Goal: Task Accomplishment & Management: Manage account settings

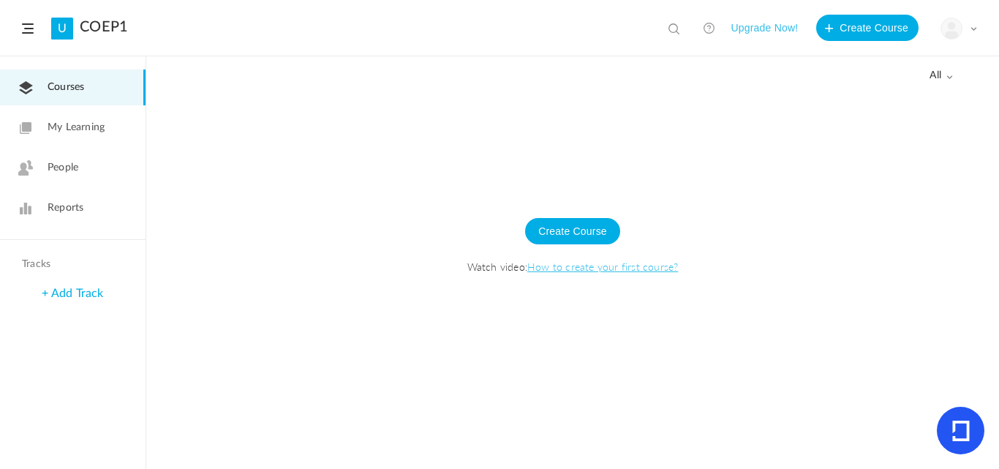
click at [958, 34] on img at bounding box center [951, 28] width 20 height 20
click at [881, 90] on link "University Settings" at bounding box center [907, 91] width 137 height 27
click at [873, 31] on button "Create Course" at bounding box center [867, 28] width 102 height 26
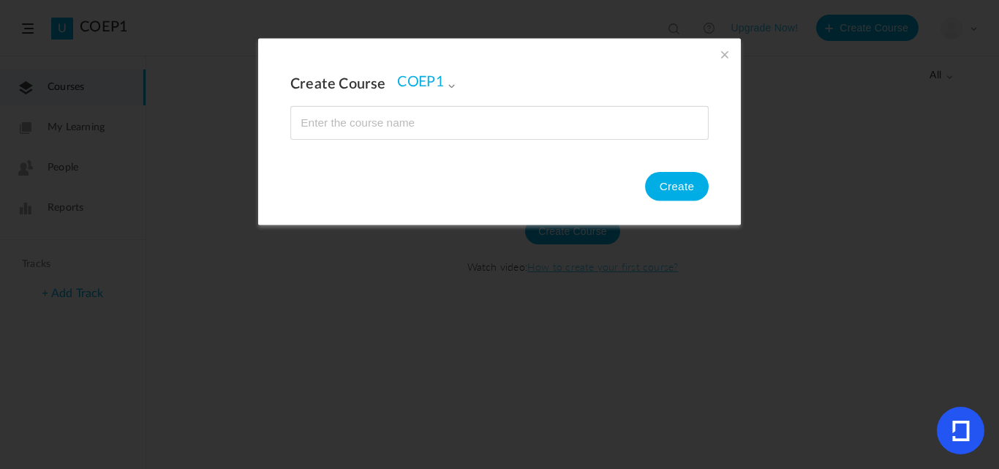
click at [873, 31] on section "Create Course COEP1 COEP1 Create" at bounding box center [499, 234] width 999 height 469
click at [721, 53] on span at bounding box center [725, 54] width 16 height 16
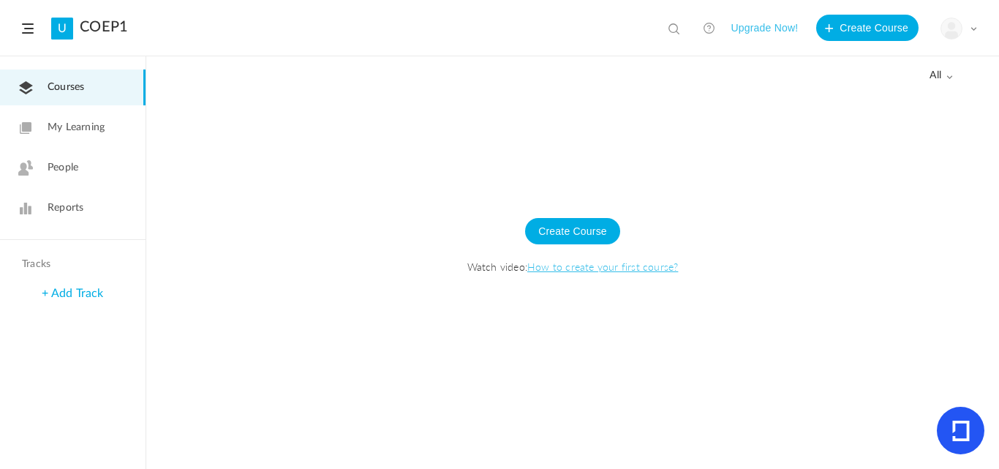
click at [956, 37] on img at bounding box center [951, 28] width 20 height 20
click at [883, 60] on link "My Profile" at bounding box center [907, 64] width 137 height 27
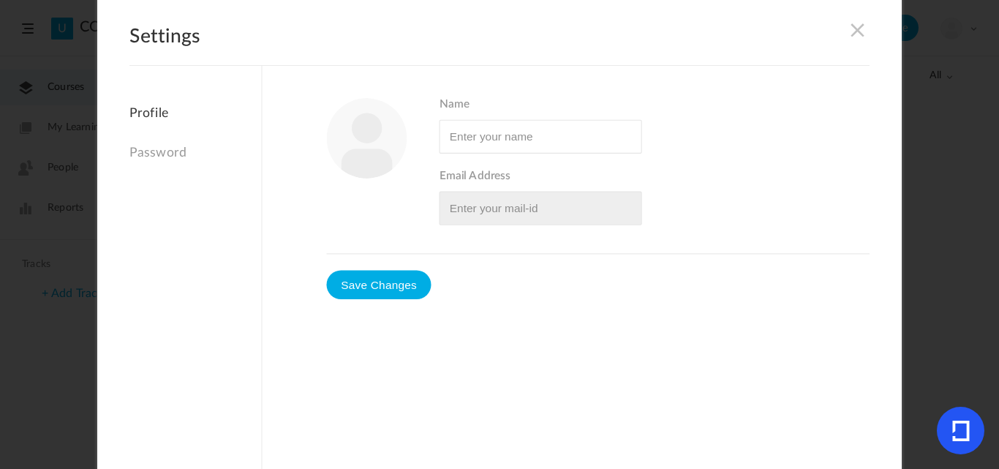
type input "admin"
type input "[EMAIL_ADDRESS][DOMAIN_NAME]"
click at [857, 29] on span at bounding box center [858, 29] width 16 height 16
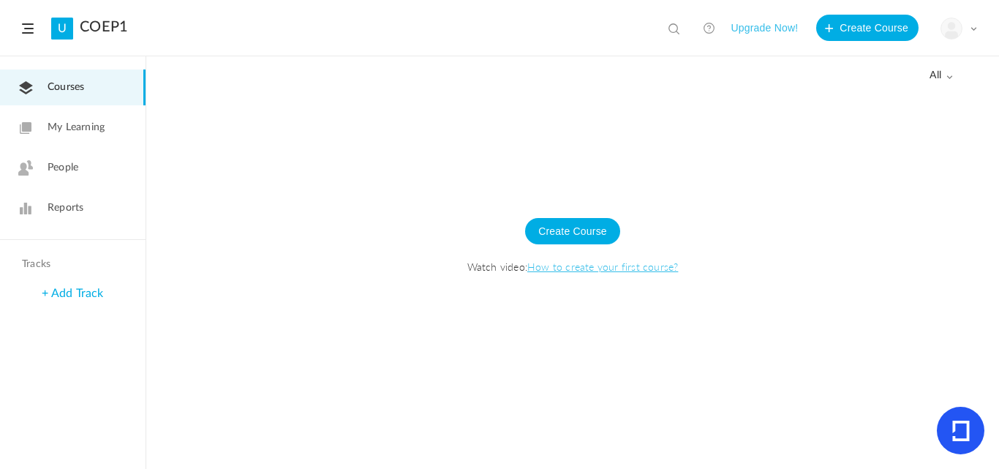
click at [84, 93] on span "Courses" at bounding box center [66, 87] width 37 height 15
click at [26, 23] on span at bounding box center [28, 28] width 12 height 10
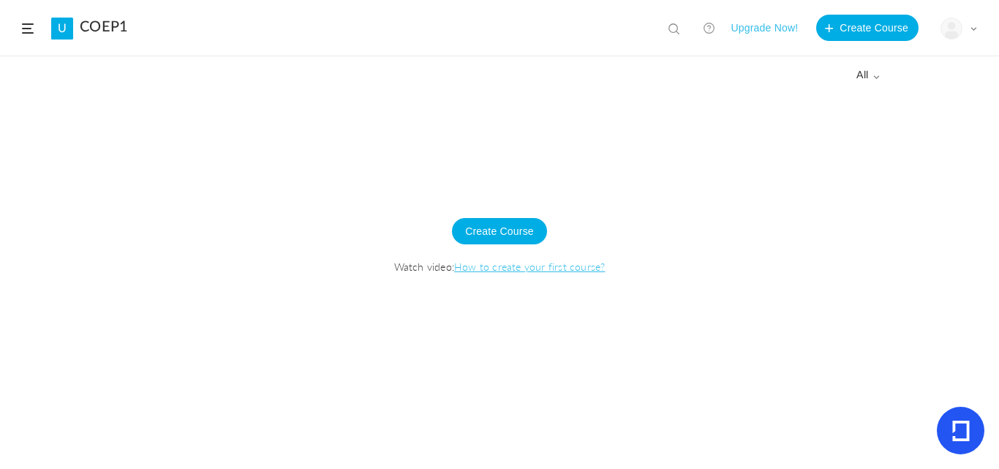
click at [867, 81] on span "all" at bounding box center [867, 75] width 23 height 12
click at [757, 212] on div "Create Course Watch video: How to create your first course?" at bounding box center [500, 253] width 970 height 129
click at [668, 28] on span at bounding box center [675, 30] width 15 height 15
click at [703, 129] on div at bounding box center [499, 279] width 999 height 377
click at [839, 26] on button "Create Course" at bounding box center [867, 28] width 102 height 26
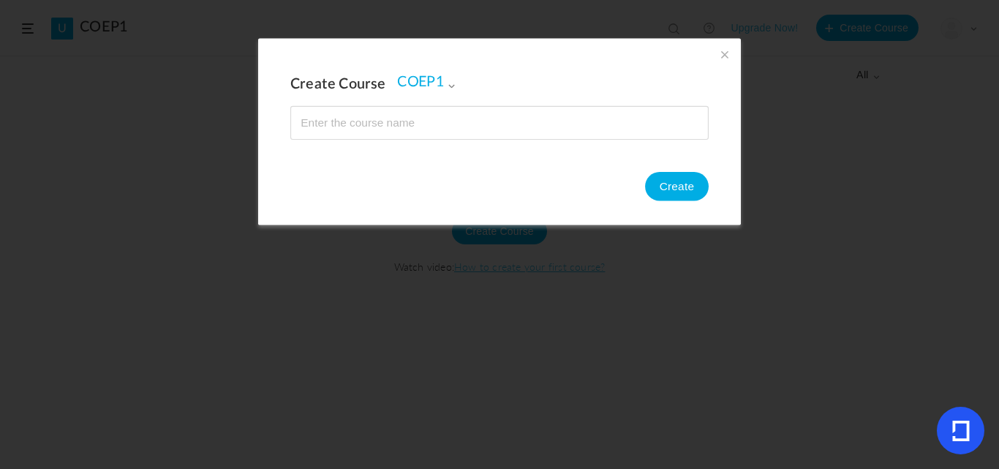
click at [772, 153] on section "Create Course COEP1 COEP1 Create" at bounding box center [499, 234] width 999 height 469
click at [717, 53] on span at bounding box center [725, 54] width 16 height 16
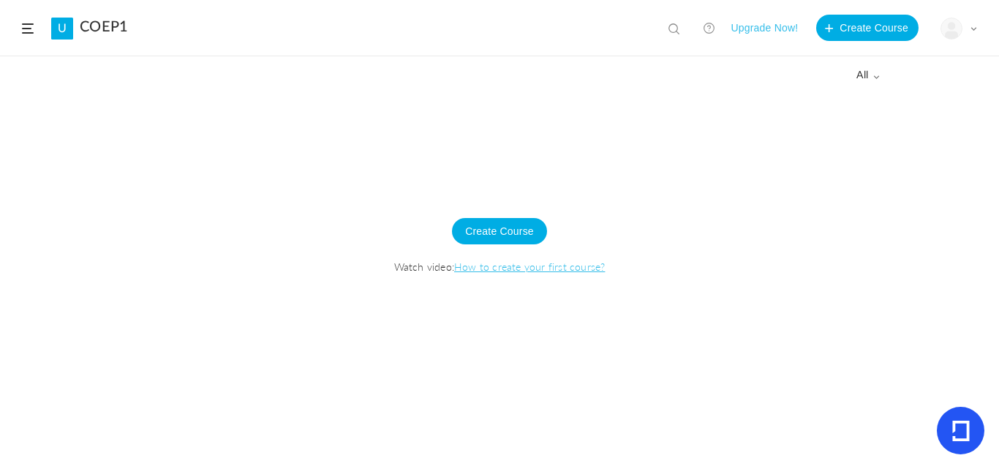
click at [961, 37] on div "My Profile University Settings Current Plan Logout" at bounding box center [958, 29] width 37 height 22
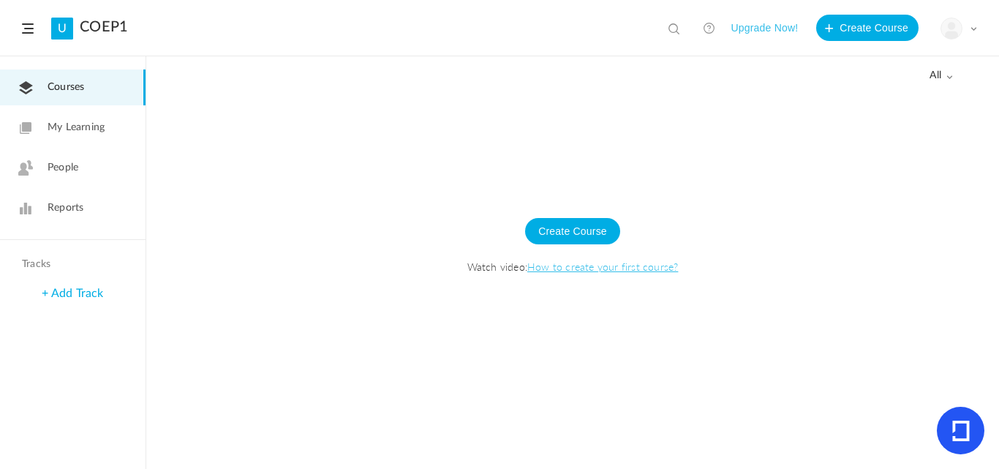
click at [943, 28] on img at bounding box center [951, 28] width 20 height 20
click at [935, 51] on link "My Profile" at bounding box center [907, 64] width 137 height 27
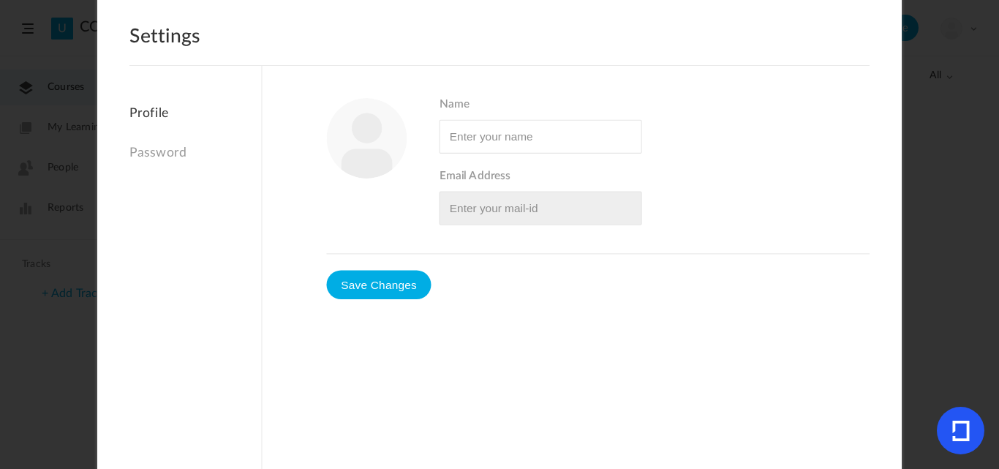
type input "admin"
type input "[EMAIL_ADDRESS][DOMAIN_NAME]"
click at [850, 34] on span at bounding box center [858, 29] width 16 height 16
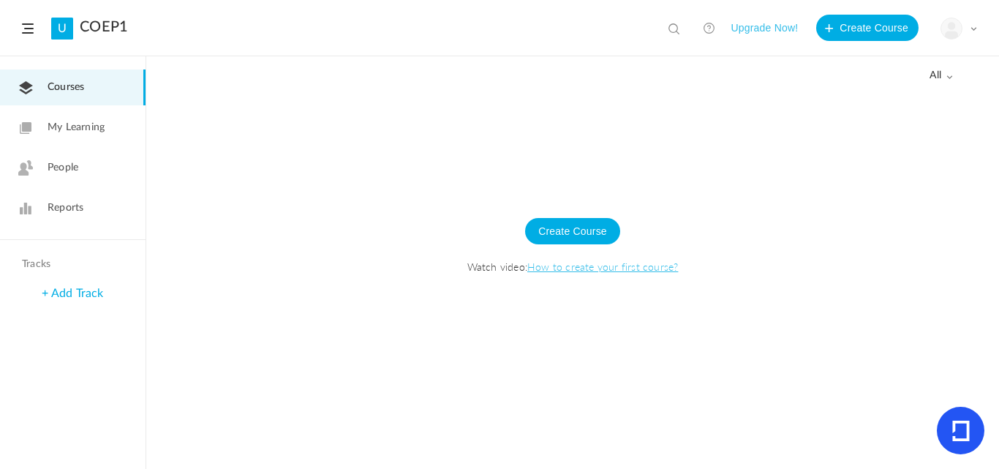
click at [95, 131] on span "My Learning" at bounding box center [76, 127] width 57 height 15
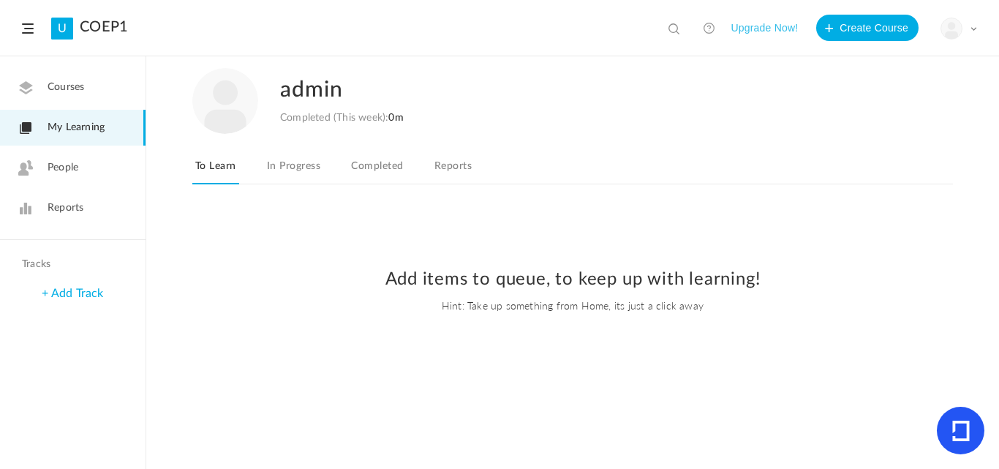
click at [274, 168] on link "In Progress" at bounding box center [293, 171] width 59 height 28
click at [962, 29] on figure at bounding box center [951, 29] width 22 height 22
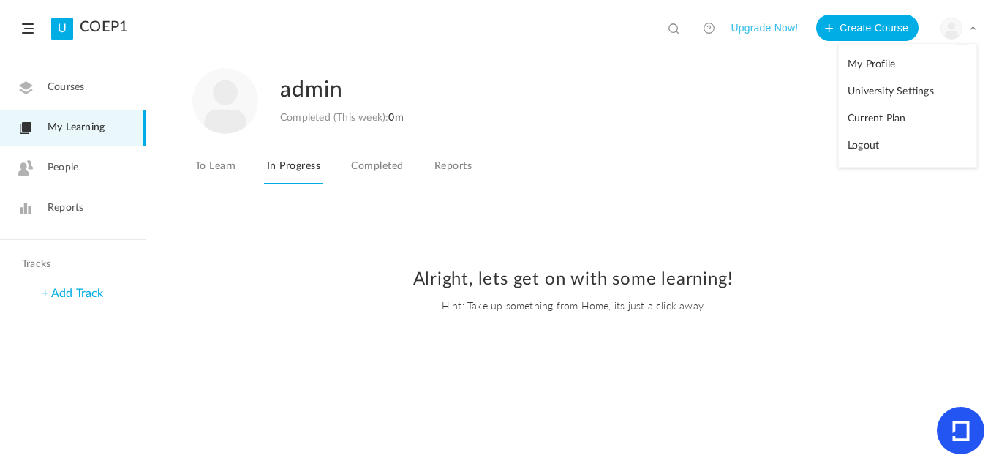
click at [877, 144] on link "Logout" at bounding box center [907, 145] width 137 height 27
